Goal: Check status: Check status

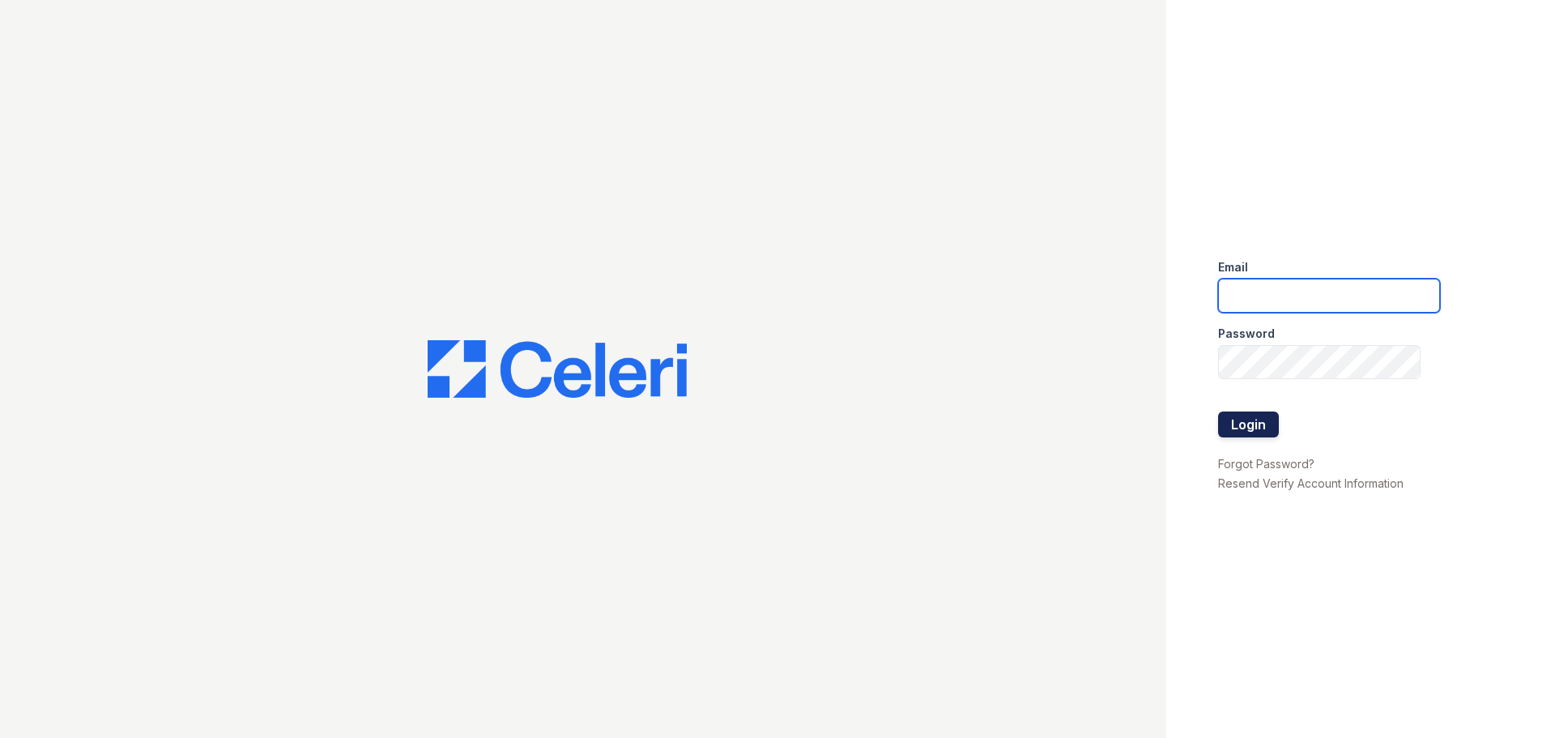
type input "ebeganovic@mmgmgt.com"
click at [1250, 424] on button "Login" at bounding box center [1248, 424] width 61 height 26
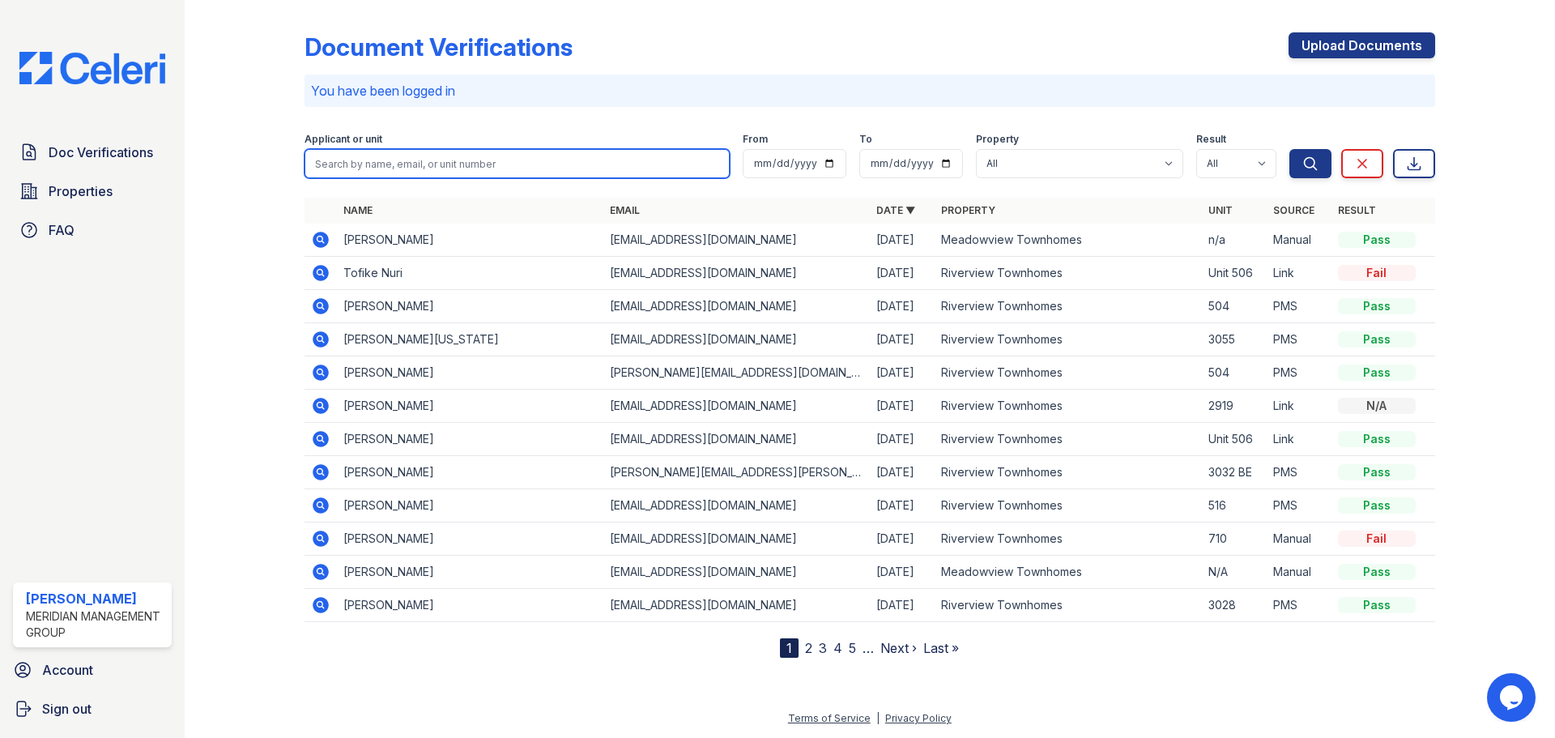
click at [375, 170] on input "search" at bounding box center [517, 163] width 425 height 29
type input "swiney"
click at [1289, 149] on button "Search" at bounding box center [1310, 163] width 42 height 29
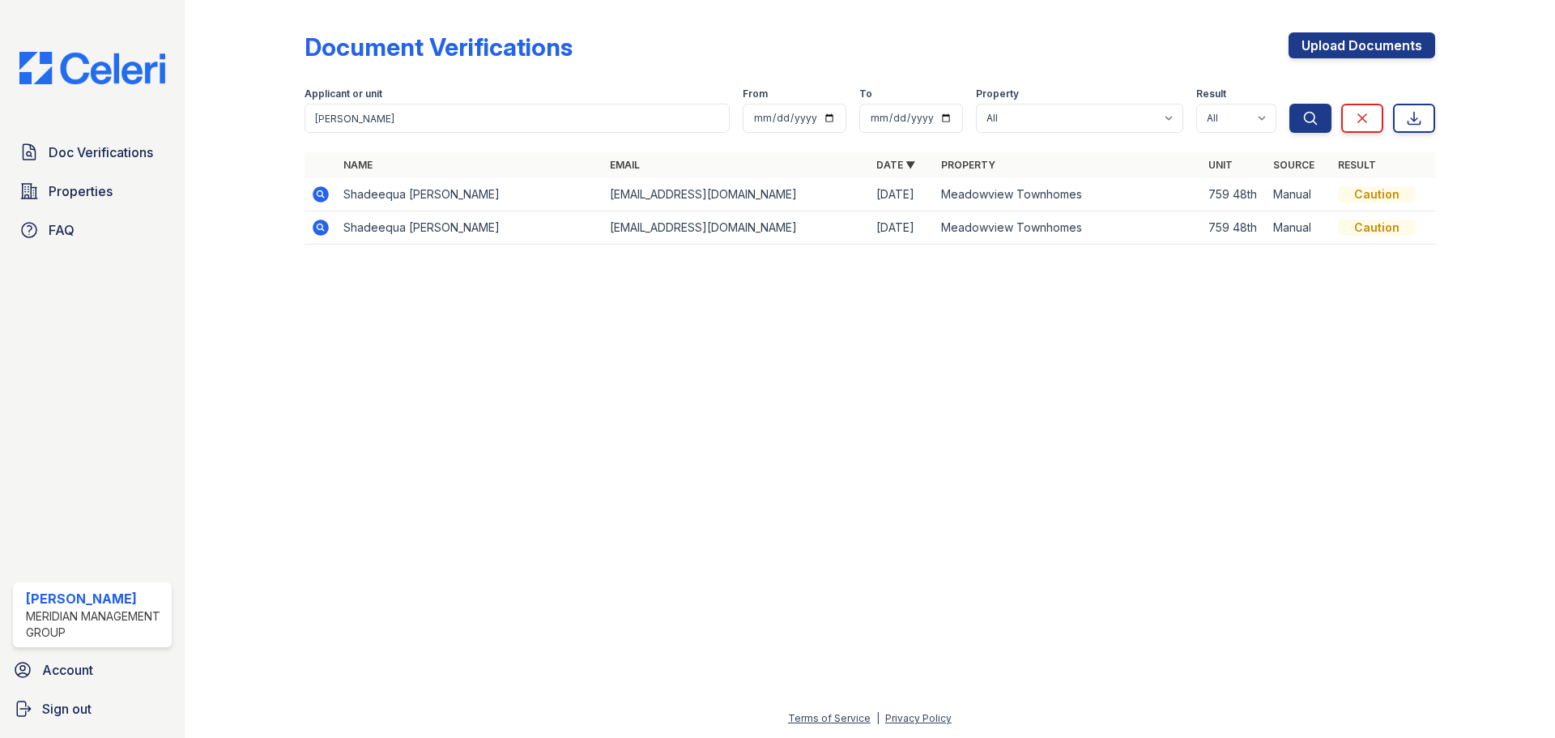
click at [320, 225] on icon at bounding box center [319, 226] width 4 height 4
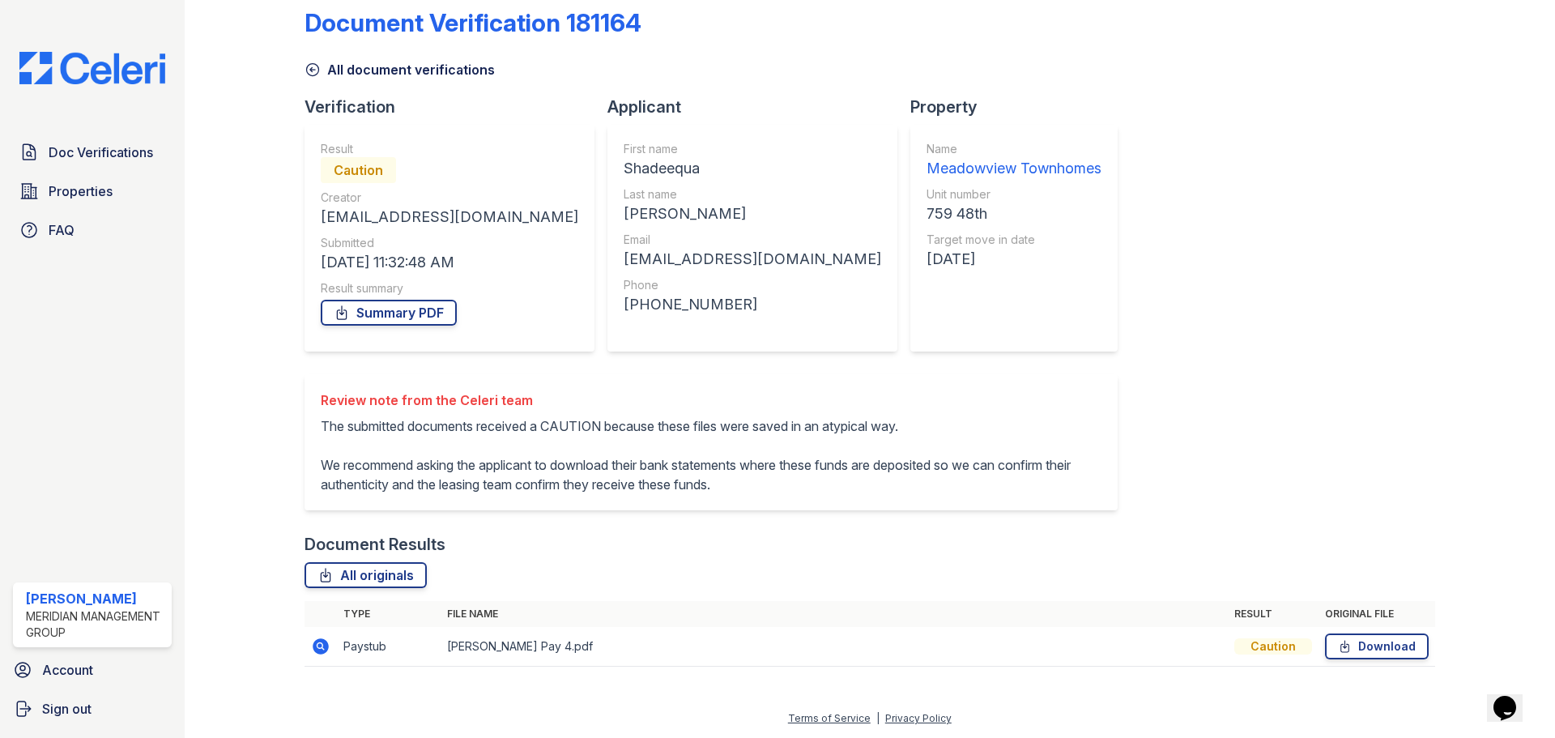
scroll to position [44, 0]
drag, startPoint x: 185, startPoint y: 245, endPoint x: 610, endPoint y: 365, distance: 442.0
click at [610, 374] on div "Review note from the Celeri team The submitted documents received a CAUTION bec…" at bounding box center [711, 442] width 813 height 136
drag, startPoint x: 61, startPoint y: 2, endPoint x: 385, endPoint y: 419, distance: 527.5
click at [385, 419] on p "The submitted documents received a CAUTION because these files were saved in an…" at bounding box center [711, 455] width 781 height 78
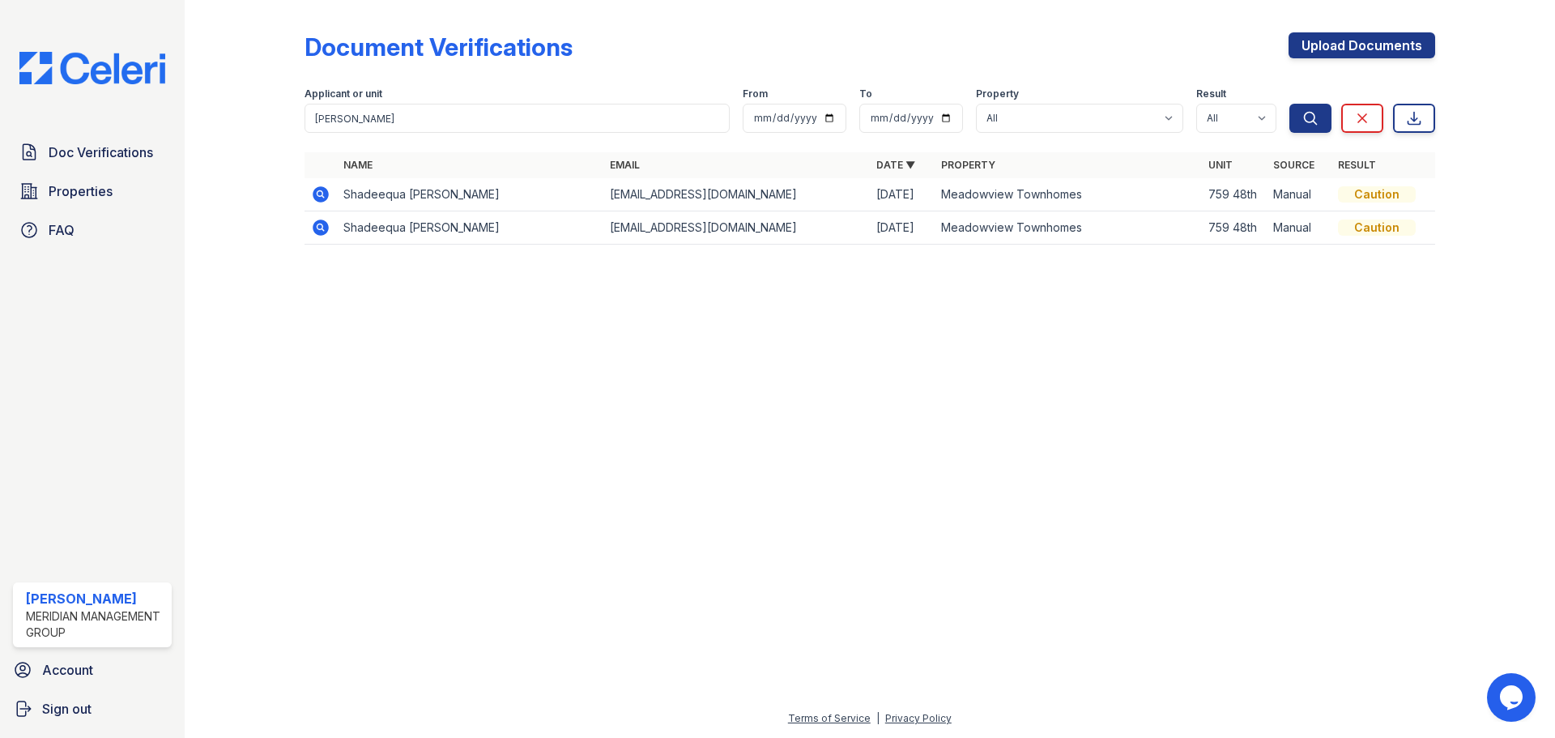
click at [323, 188] on icon at bounding box center [321, 194] width 16 height 16
